Goal: Transaction & Acquisition: Purchase product/service

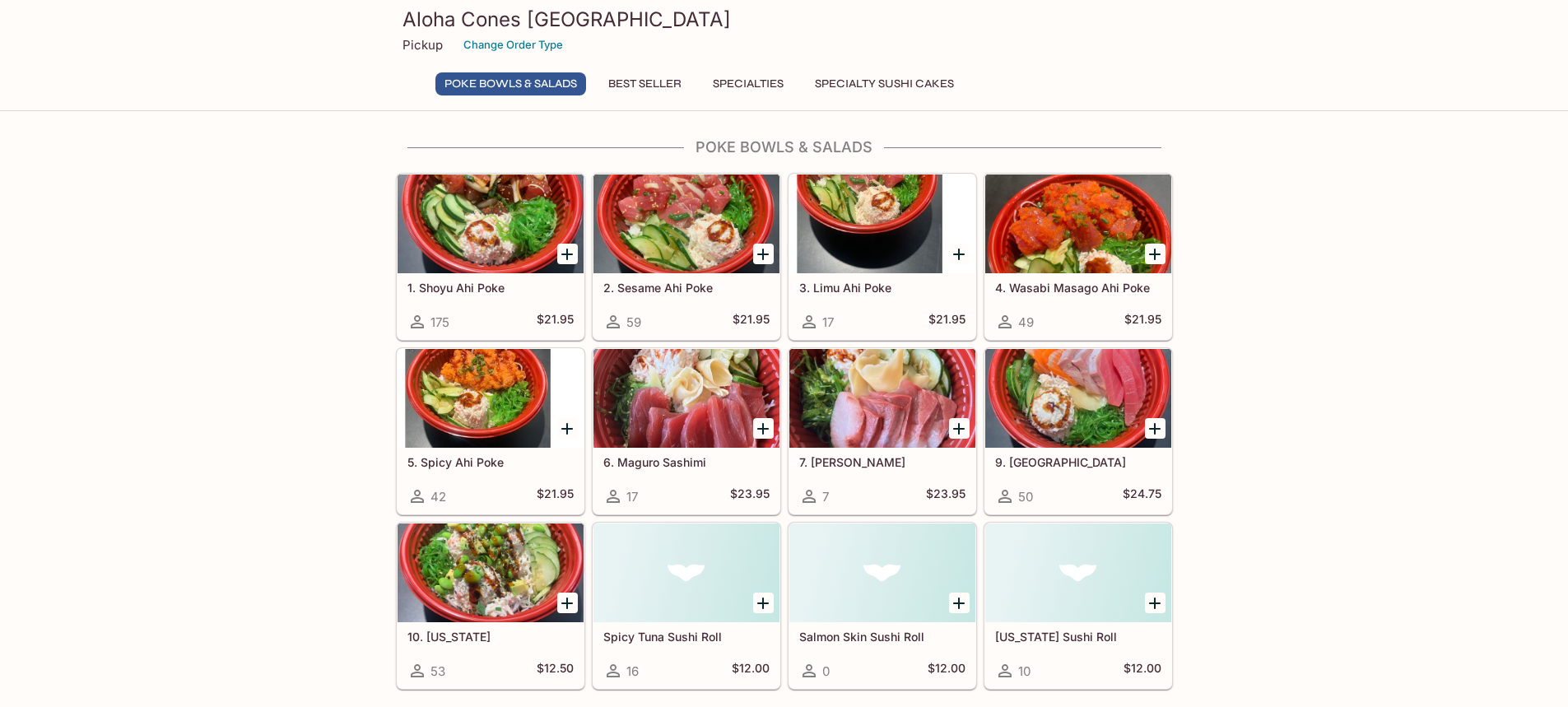
scroll to position [82, 0]
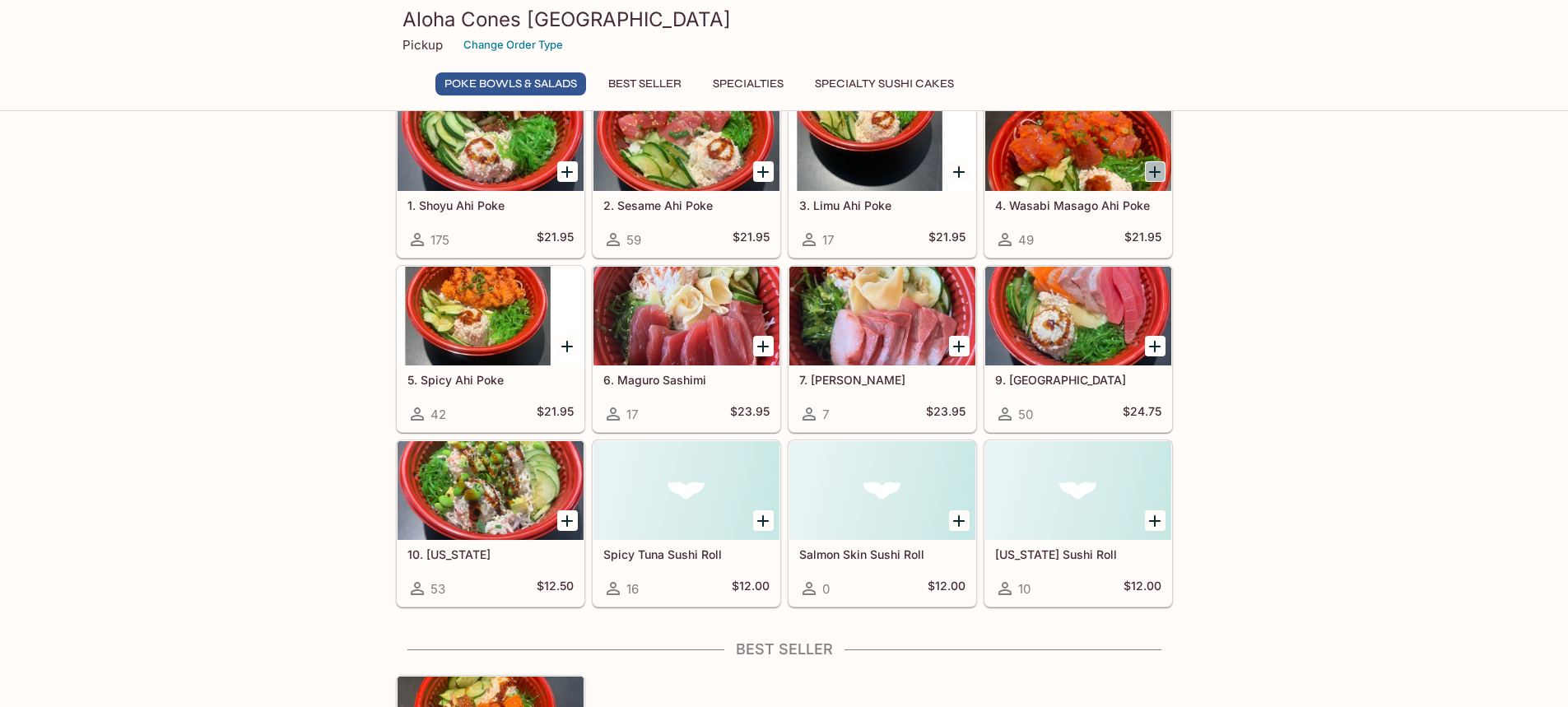
click at [1157, 174] on icon "Add 4. Wasabi Masago Ahi Poke" at bounding box center [1154, 172] width 20 height 20
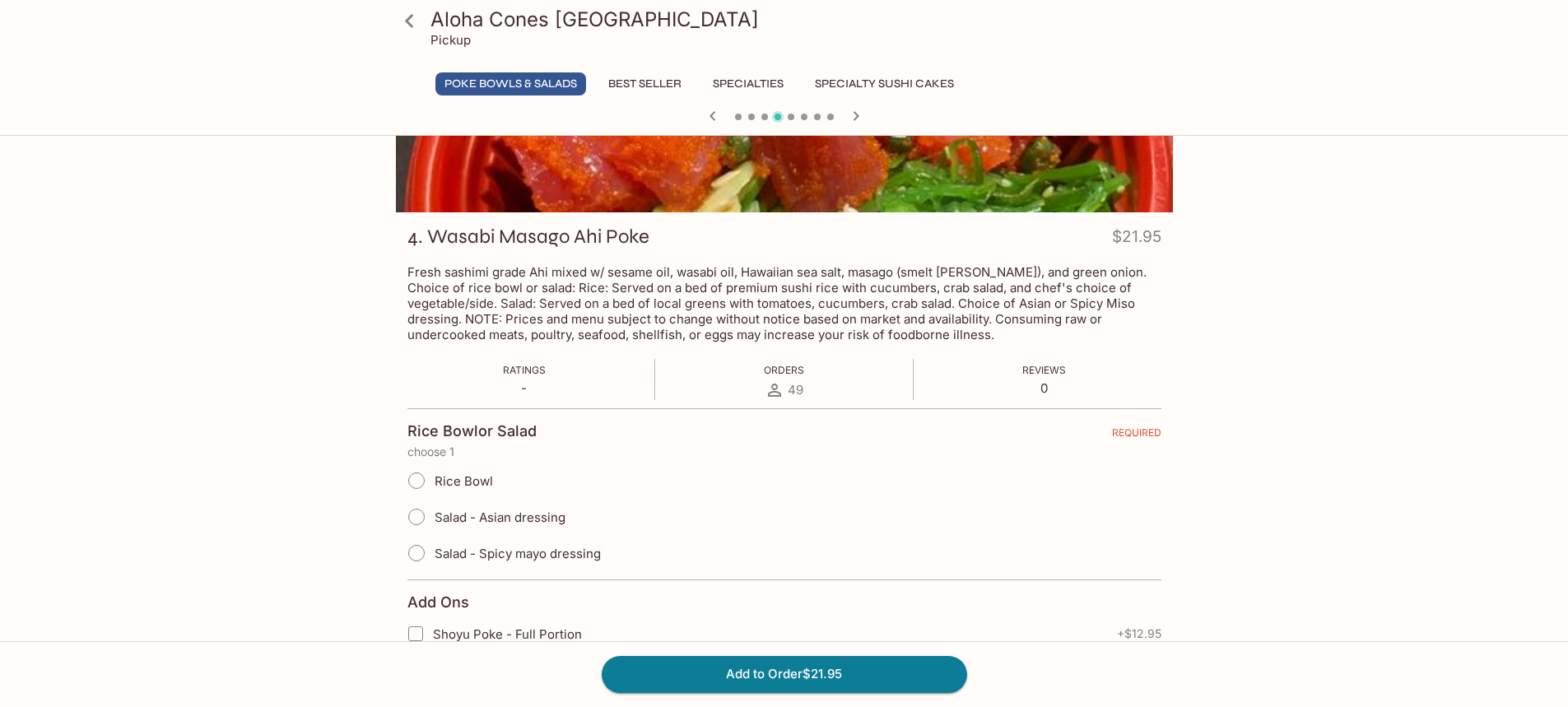
scroll to position [165, 0]
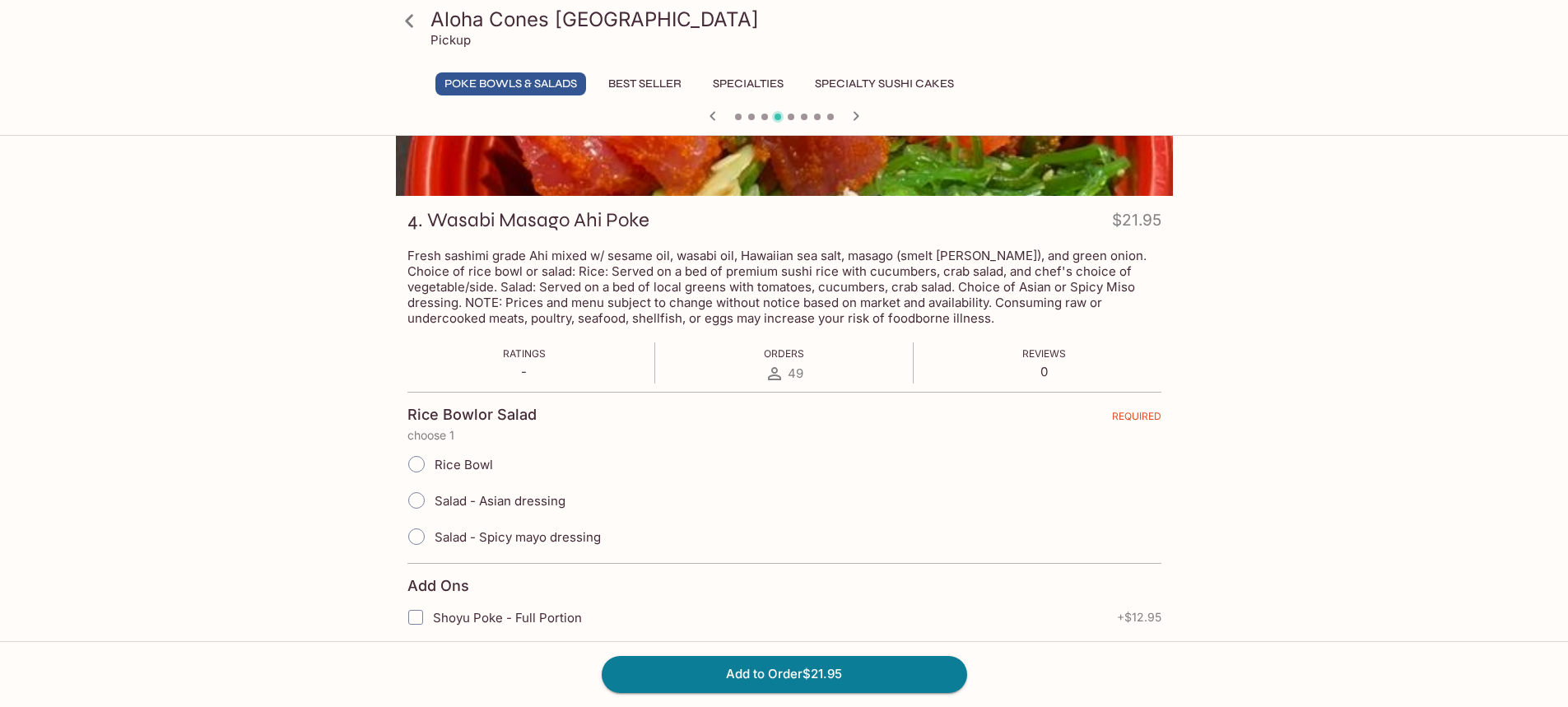
click at [414, 463] on input "Rice Bowl" at bounding box center [416, 464] width 34 height 34
radio input "true"
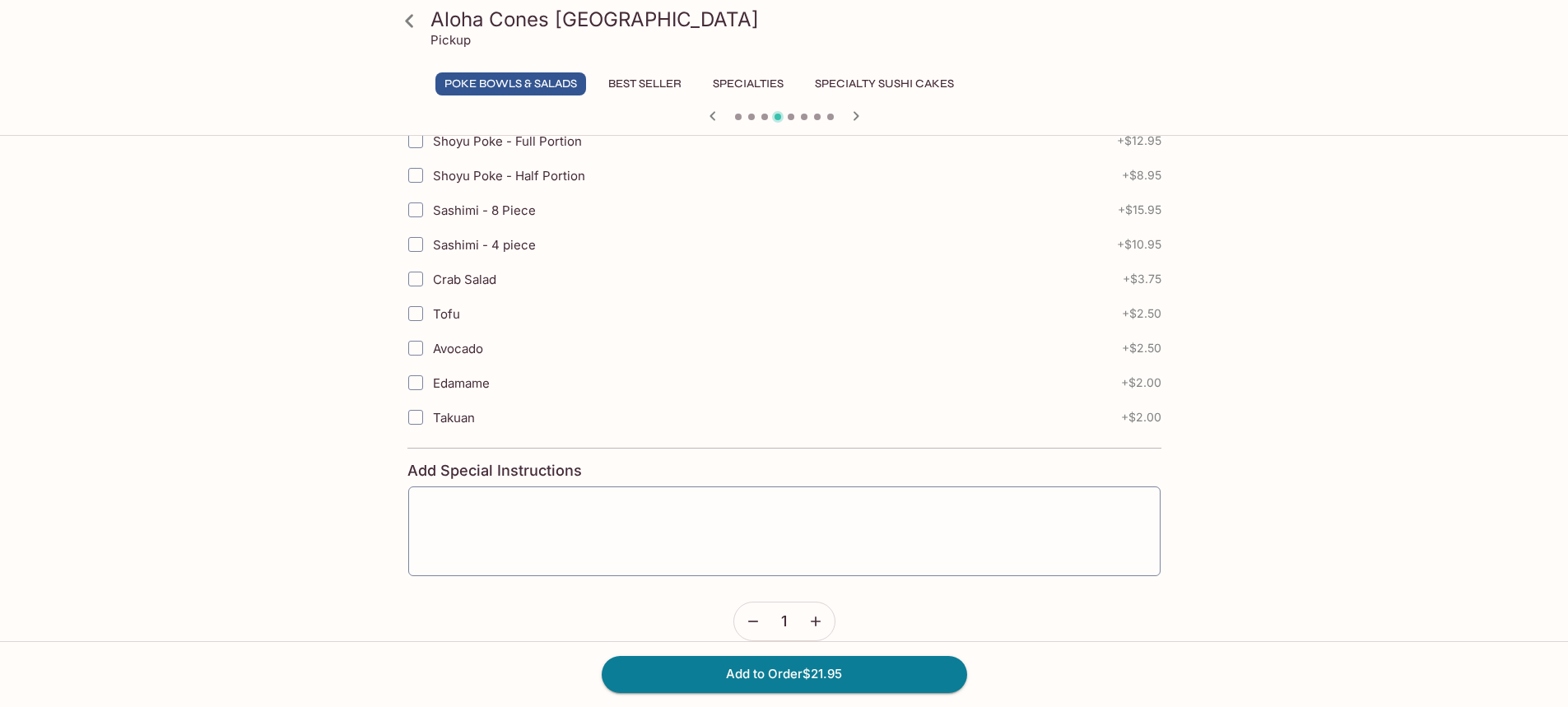
scroll to position [659, 0]
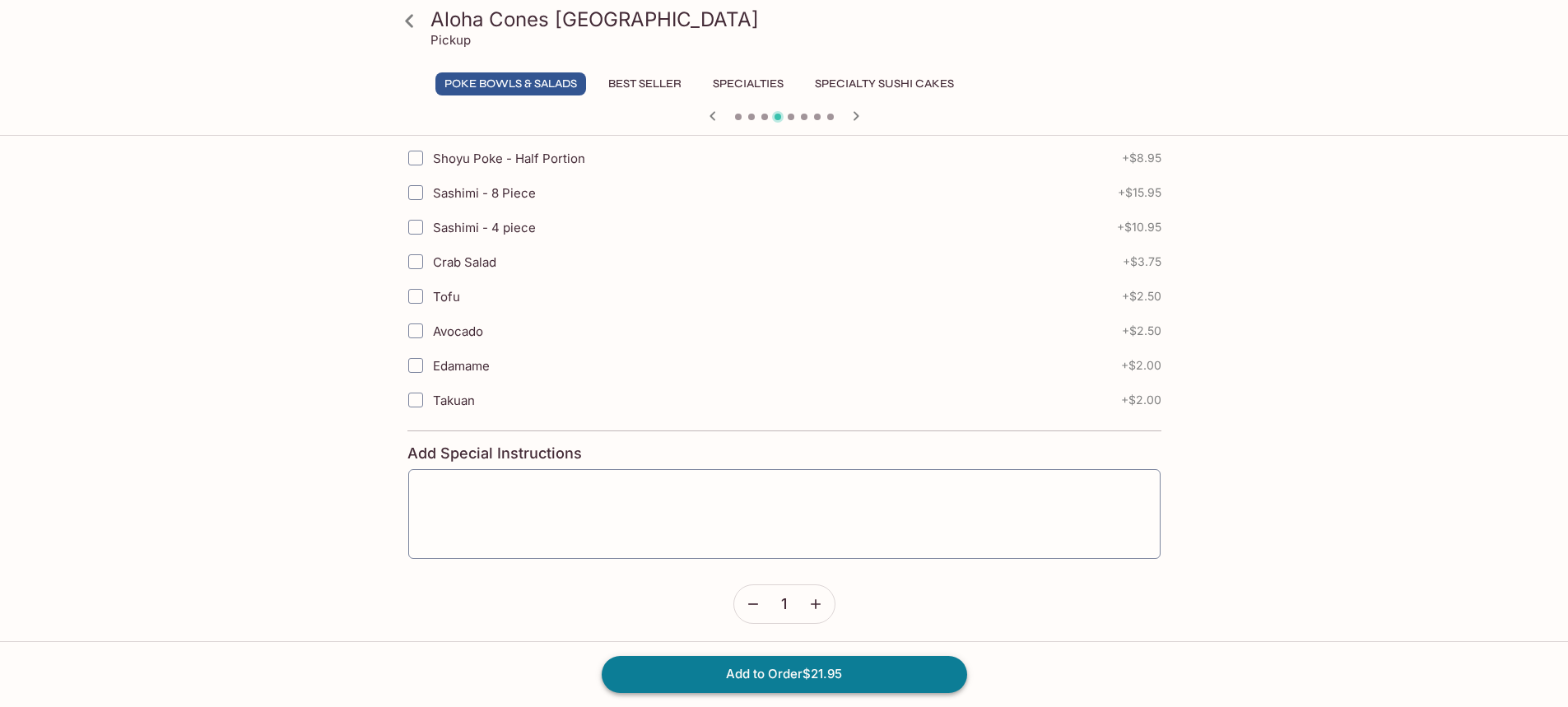
click at [801, 682] on button "Add to Order $21.95" at bounding box center [785, 674] width 366 height 36
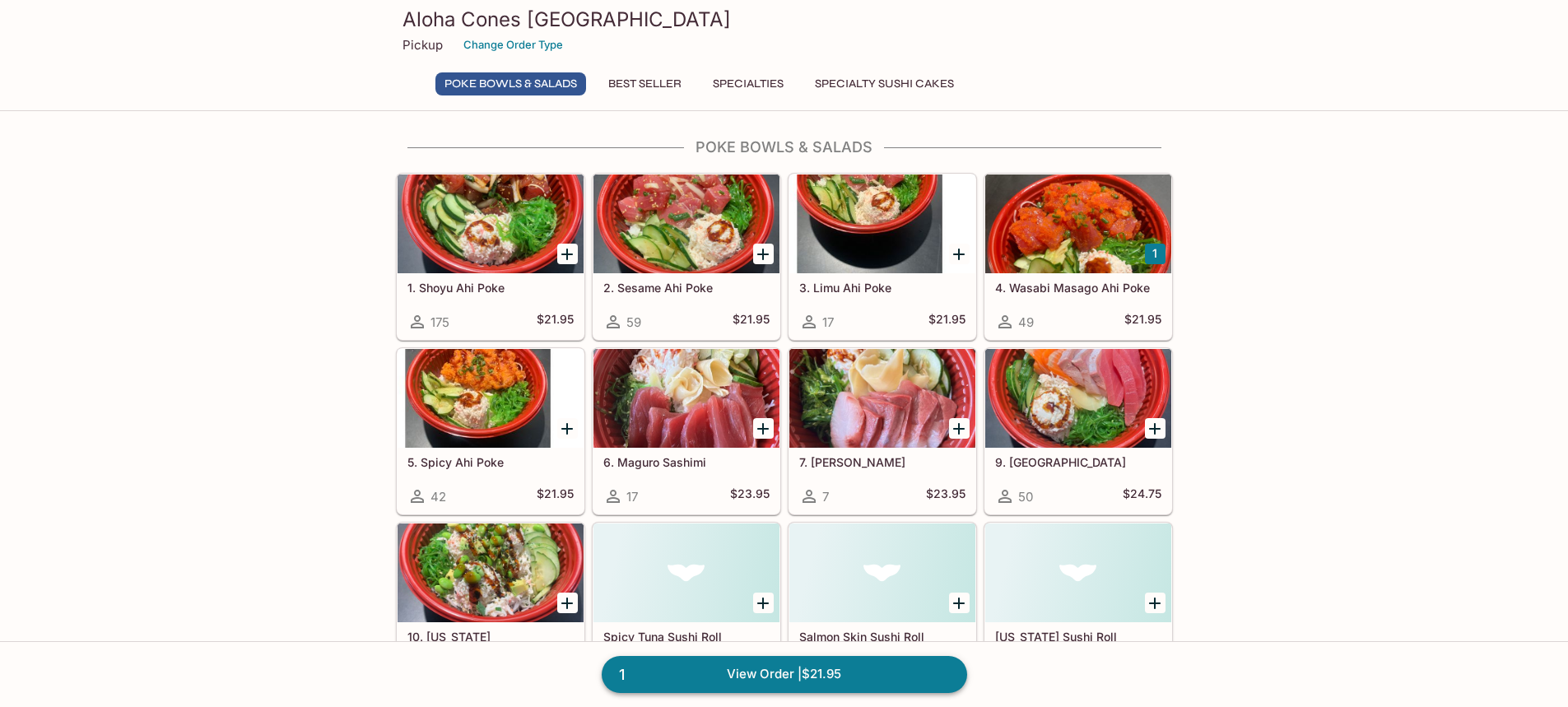
click at [727, 668] on link "1 View Order | $21.95" at bounding box center [785, 674] width 366 height 36
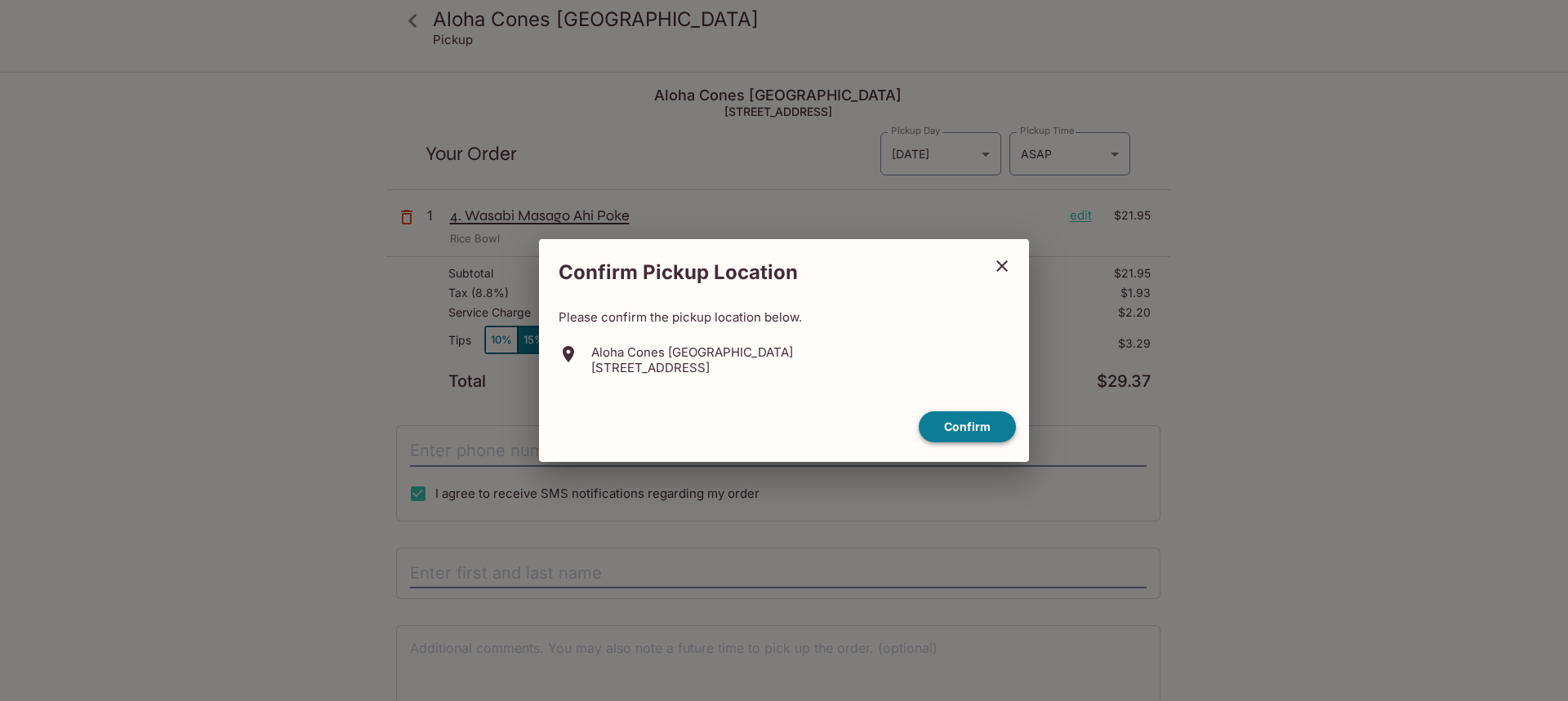
click at [966, 426] on button "Confirm" at bounding box center [967, 427] width 97 height 32
